Goal: Task Accomplishment & Management: Use online tool/utility

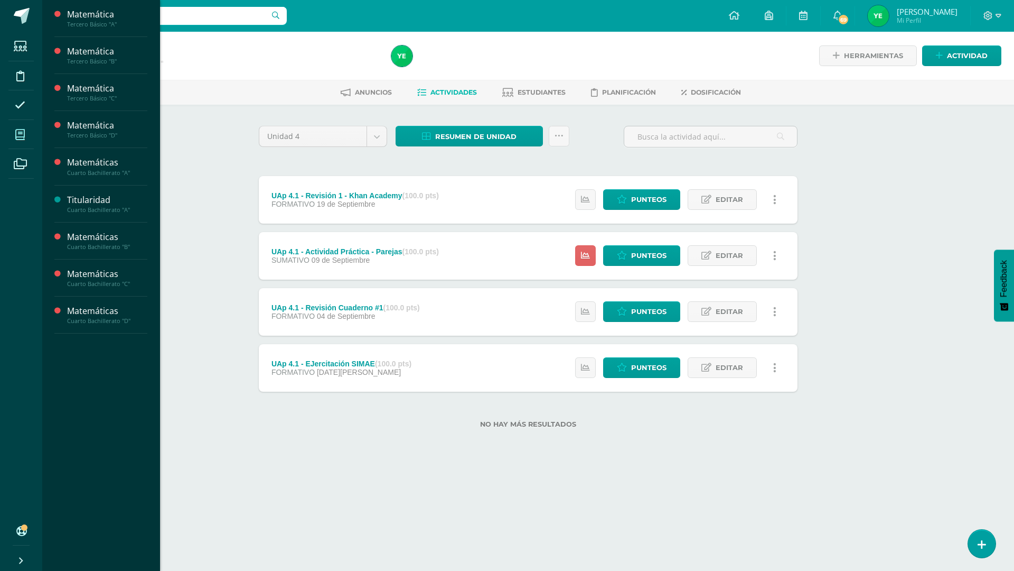
click at [16, 132] on icon at bounding box center [20, 134] width 10 height 11
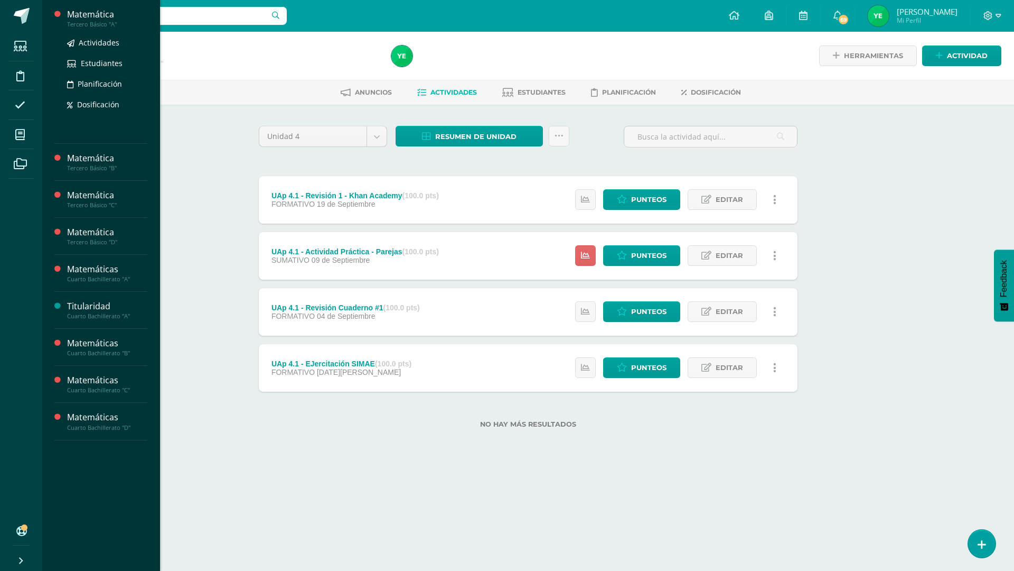
click at [94, 23] on div "Tercero Básico "A"" at bounding box center [107, 24] width 80 height 7
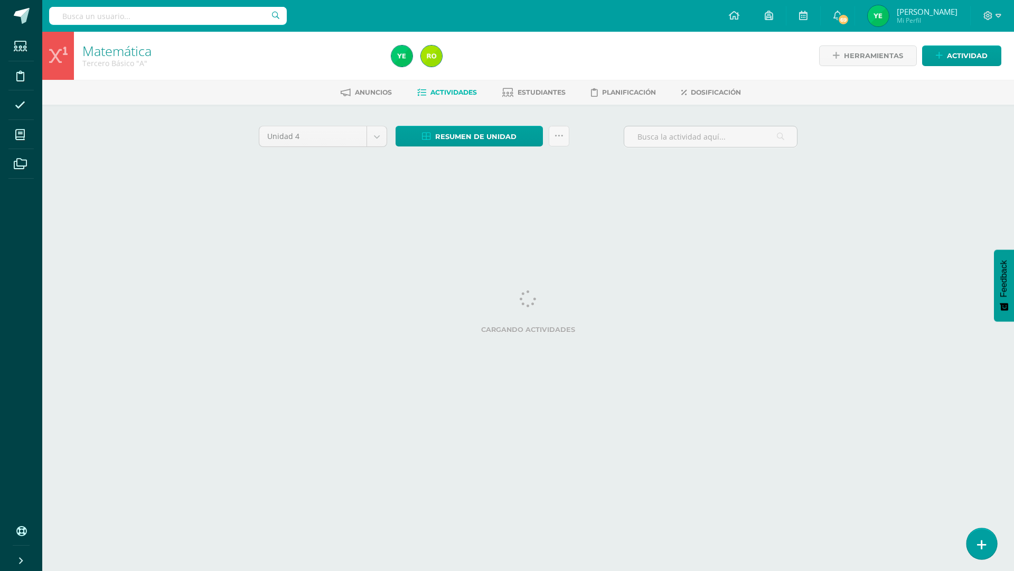
click at [980, 546] on icon at bounding box center [982, 544] width 10 height 12
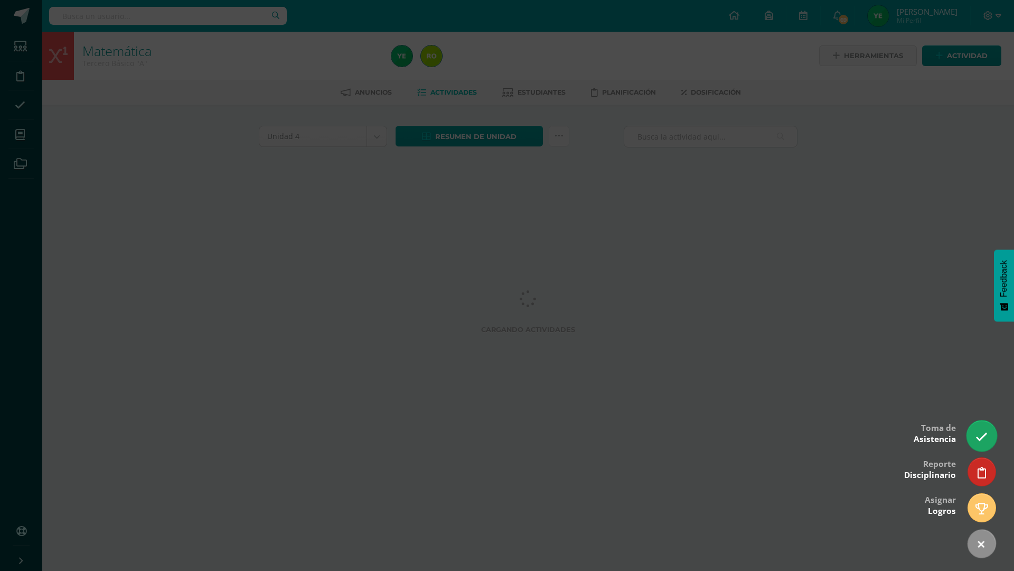
click at [976, 436] on icon at bounding box center [982, 437] width 12 height 12
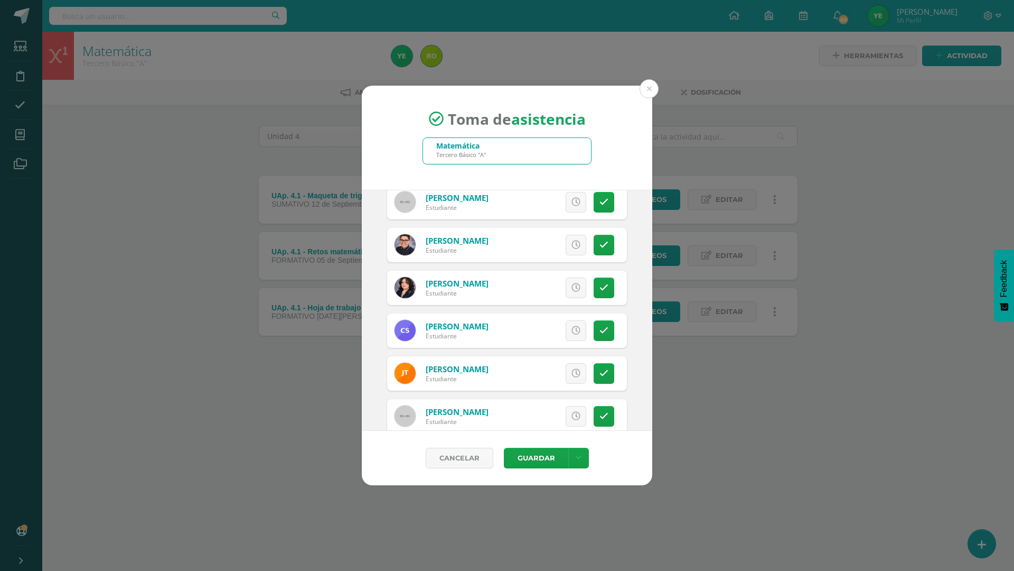
scroll to position [1445, 0]
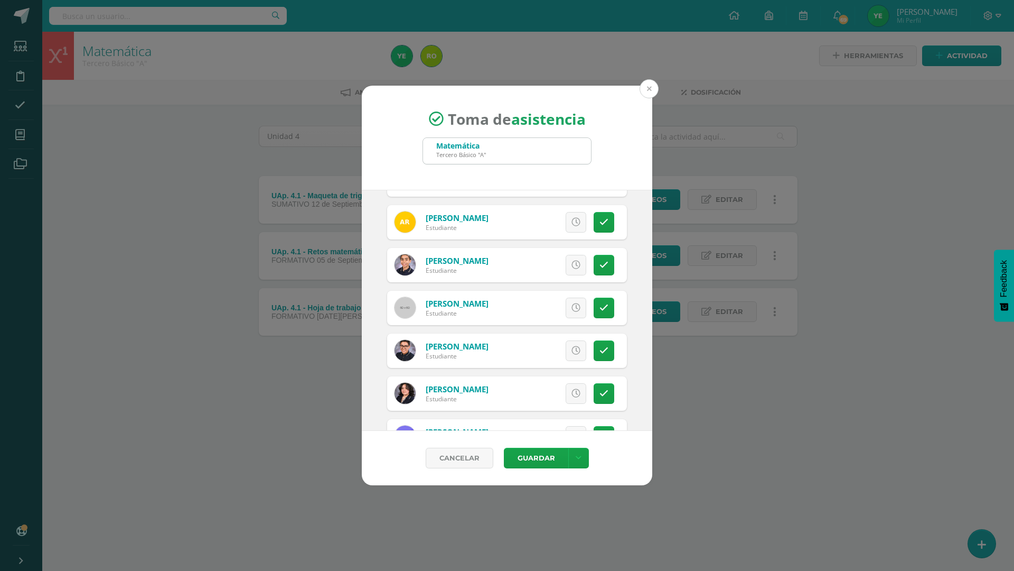
click at [645, 90] on button at bounding box center [649, 88] width 19 height 19
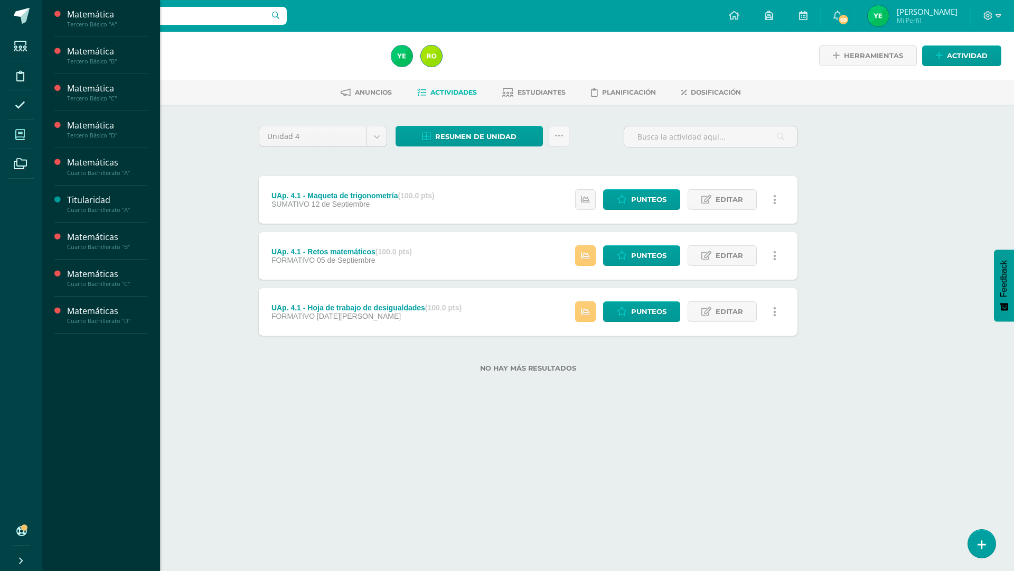
click at [17, 133] on icon at bounding box center [20, 134] width 10 height 11
click at [103, 287] on div "Matemáticas Cuarto Bachillerato "C" Actividades Estudiantes Planificación Dosif…" at bounding box center [107, 331] width 80 height 126
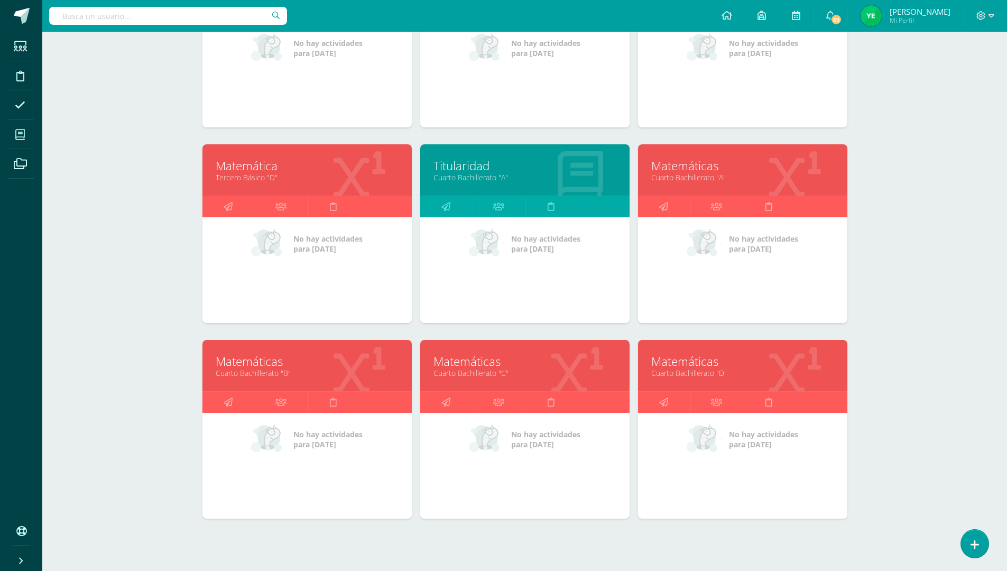
scroll to position [279, 0]
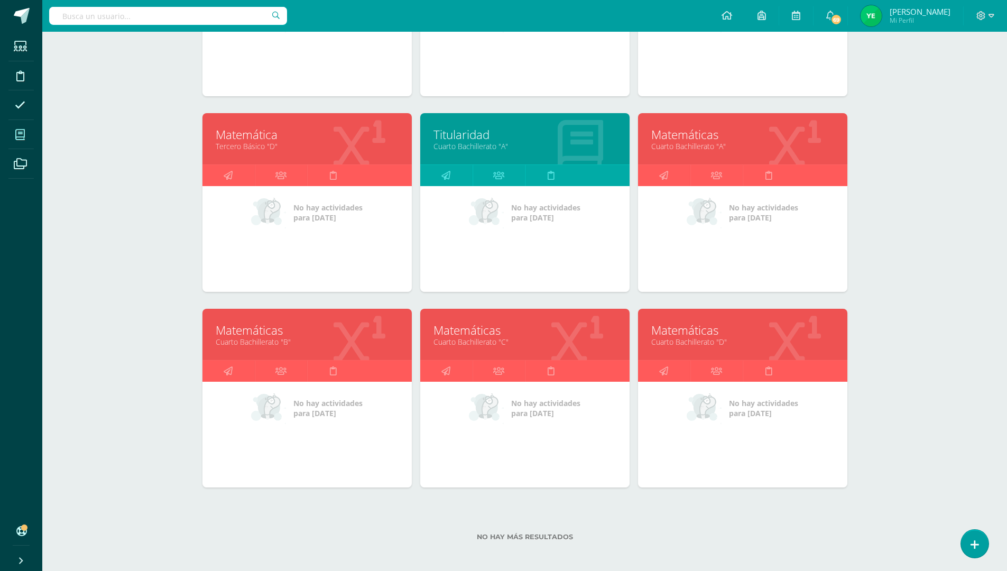
click at [585, 341] on link "Cuarto Bachillerato "C"" at bounding box center [524, 342] width 183 height 10
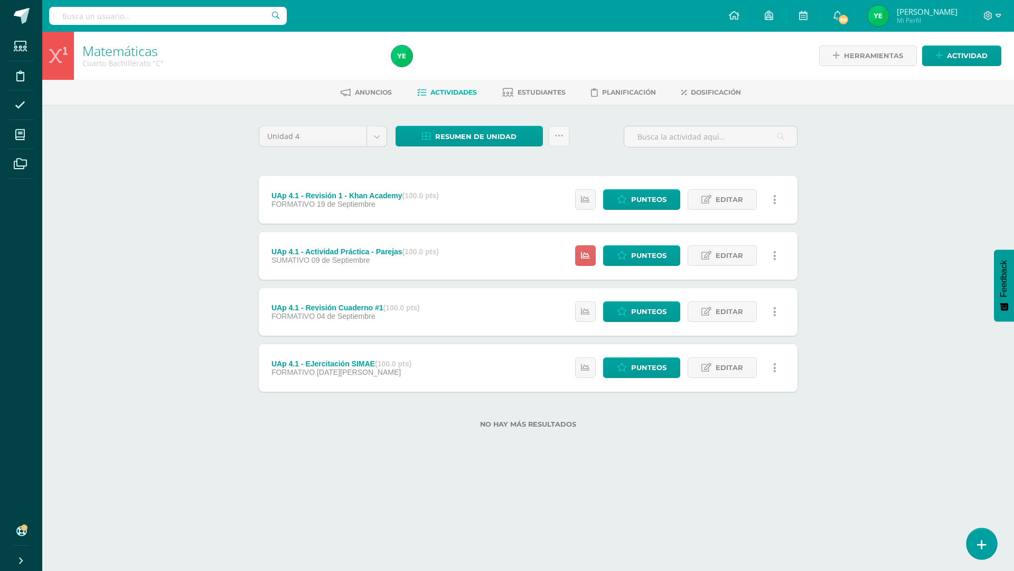
click at [980, 545] on icon at bounding box center [982, 544] width 10 height 12
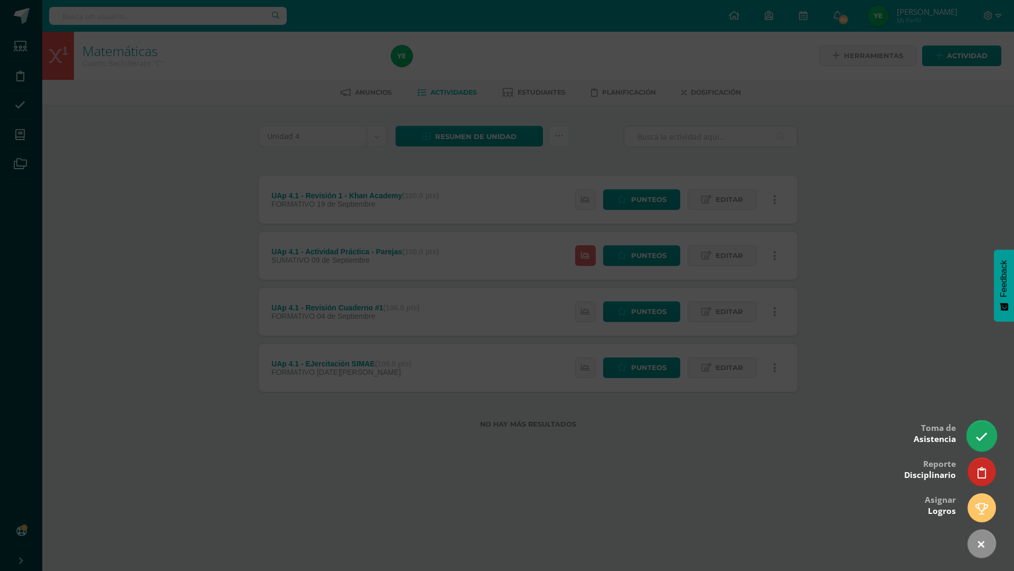
click at [981, 438] on icon at bounding box center [982, 437] width 12 height 12
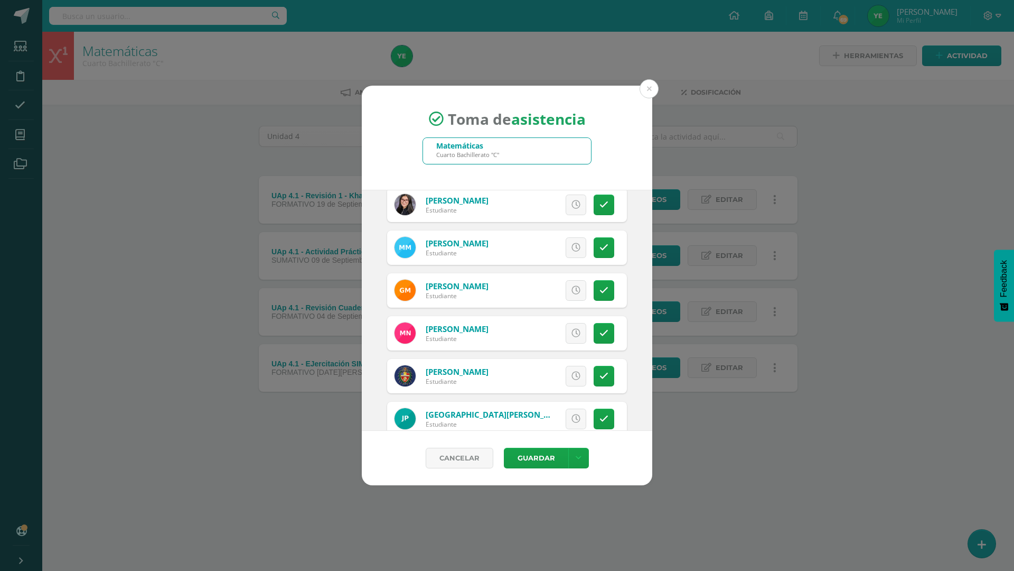
scroll to position [1570, 0]
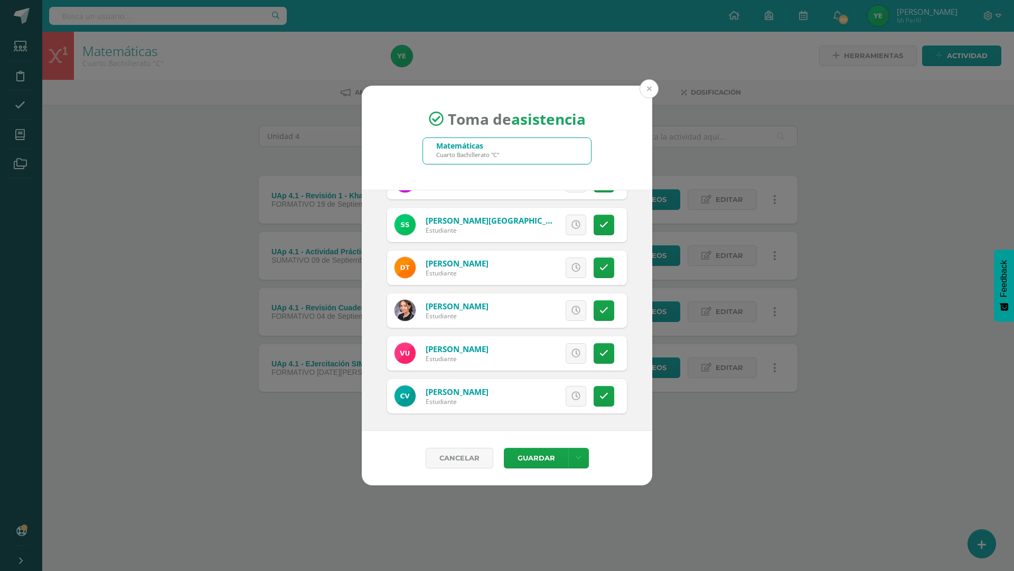
click at [649, 92] on button at bounding box center [649, 88] width 19 height 19
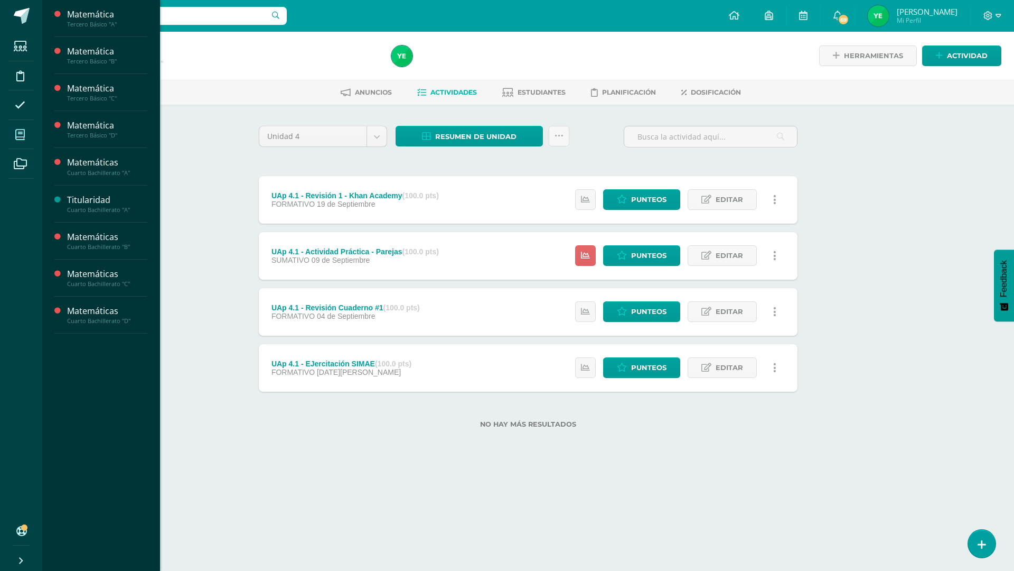
click at [16, 138] on icon at bounding box center [20, 134] width 10 height 11
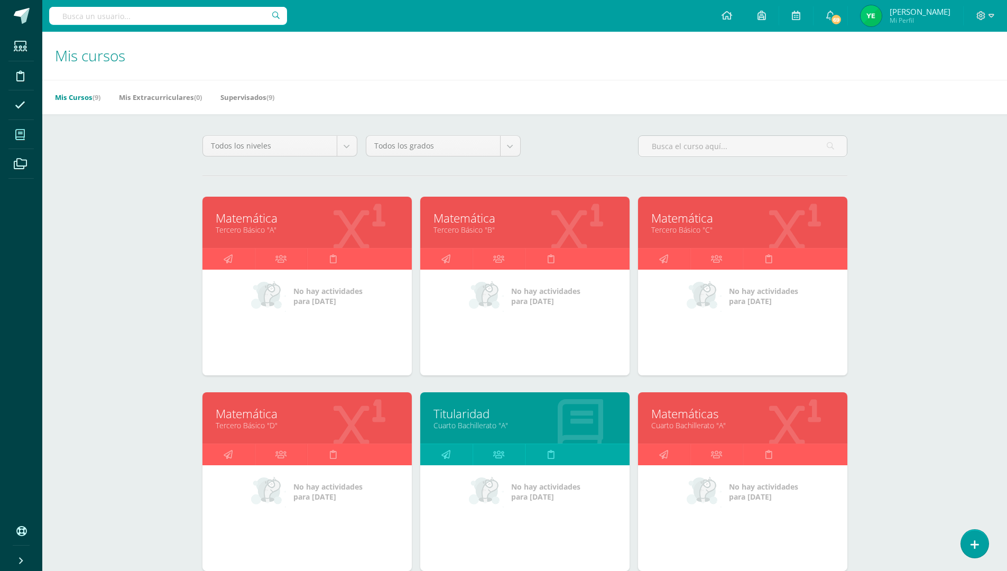
click at [799, 418] on link "Matemáticas" at bounding box center [742, 413] width 183 height 16
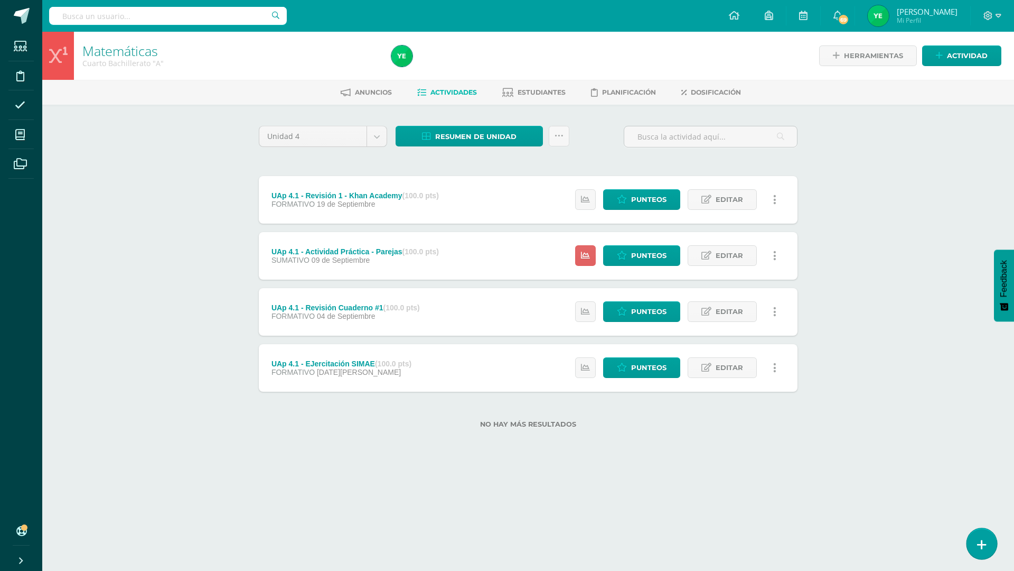
click at [990, 548] on link at bounding box center [982, 543] width 30 height 31
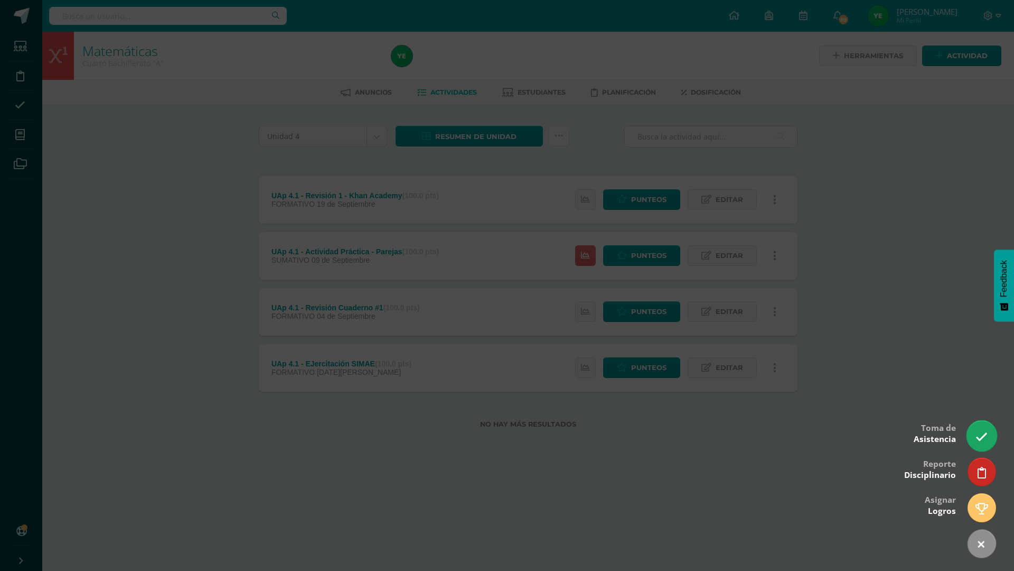
click at [977, 439] on icon at bounding box center [982, 437] width 12 height 12
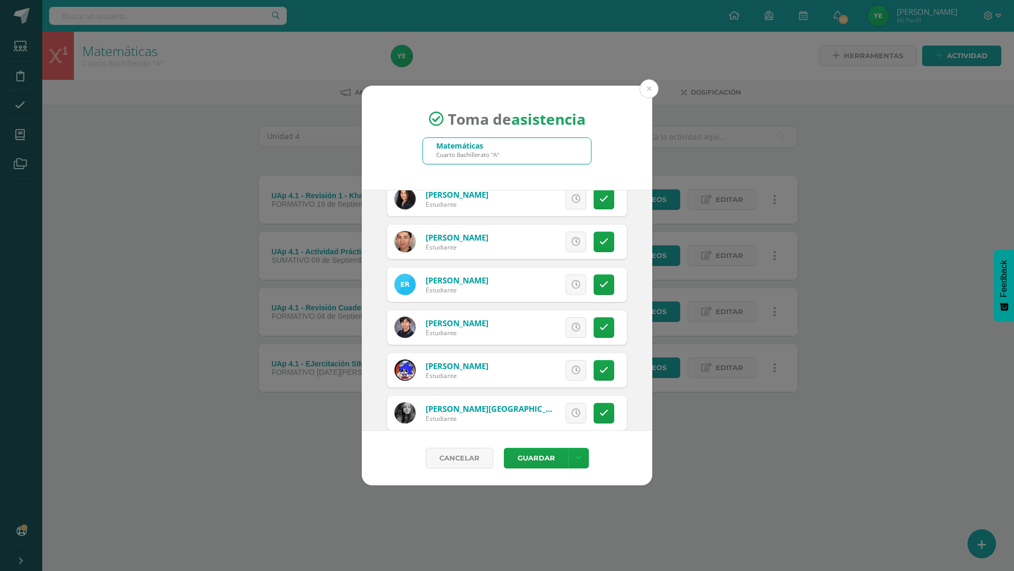
scroll to position [1479, 0]
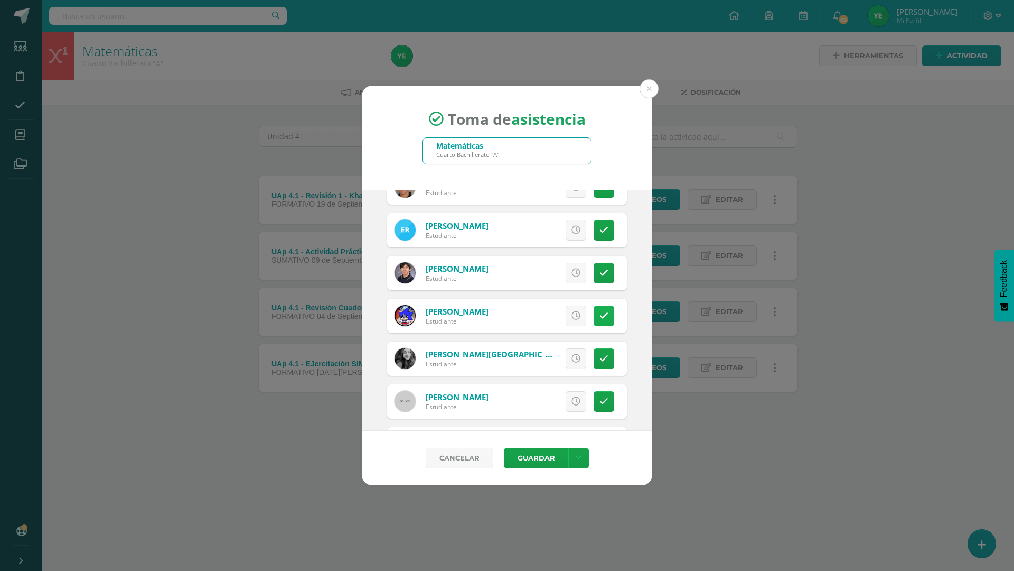
click at [600, 318] on icon at bounding box center [604, 315] width 9 height 9
click at [534, 453] on button "Guardar" at bounding box center [536, 458] width 64 height 21
